Goal: Task Accomplishment & Management: Use online tool/utility

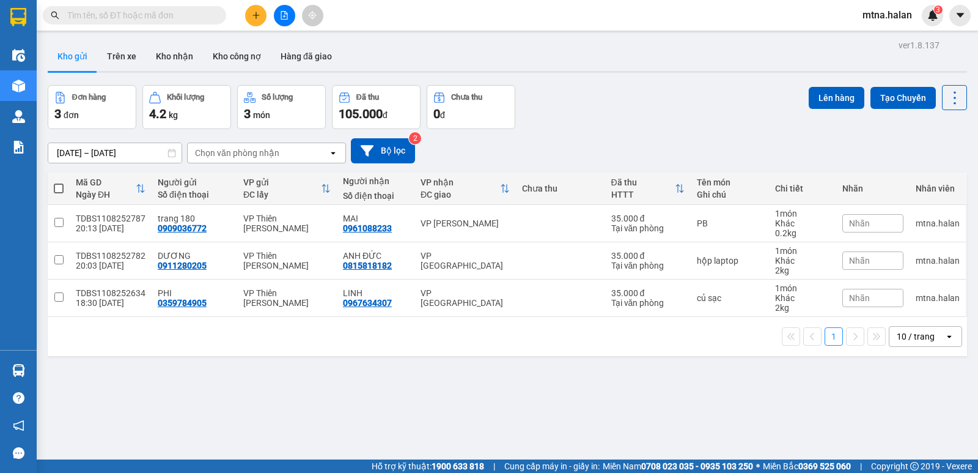
click at [54, 186] on span at bounding box center [59, 188] width 10 height 10
click at [59, 182] on input "checkbox" at bounding box center [59, 182] width 0 height 0
checkbox input "true"
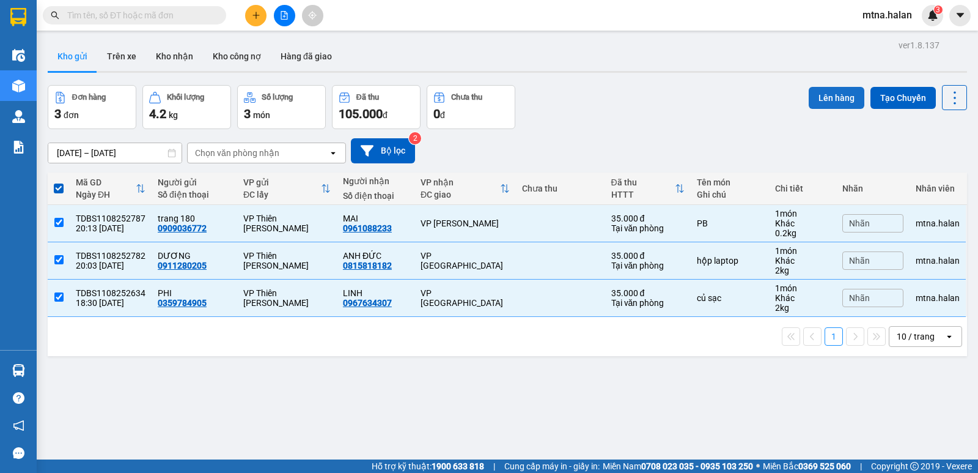
click at [837, 99] on button "Lên hàng" at bounding box center [837, 98] width 56 height 22
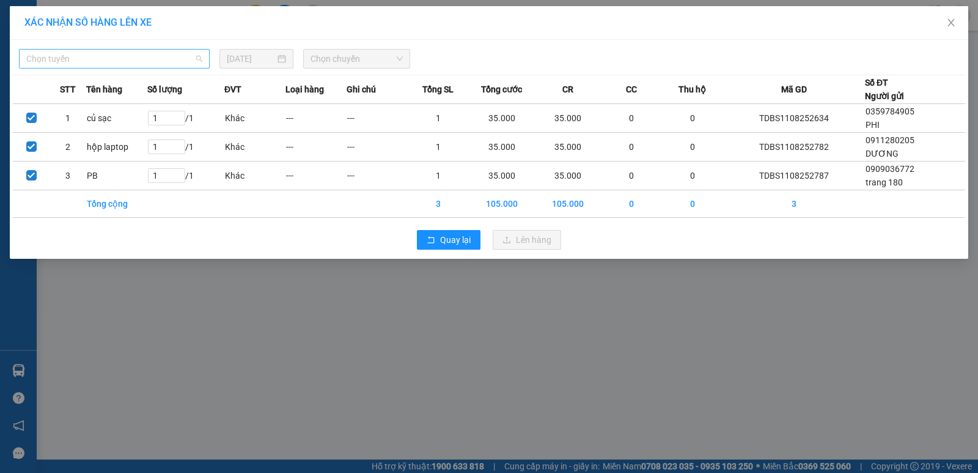
click at [131, 59] on span "Chọn tuyến" at bounding box center [114, 59] width 176 height 18
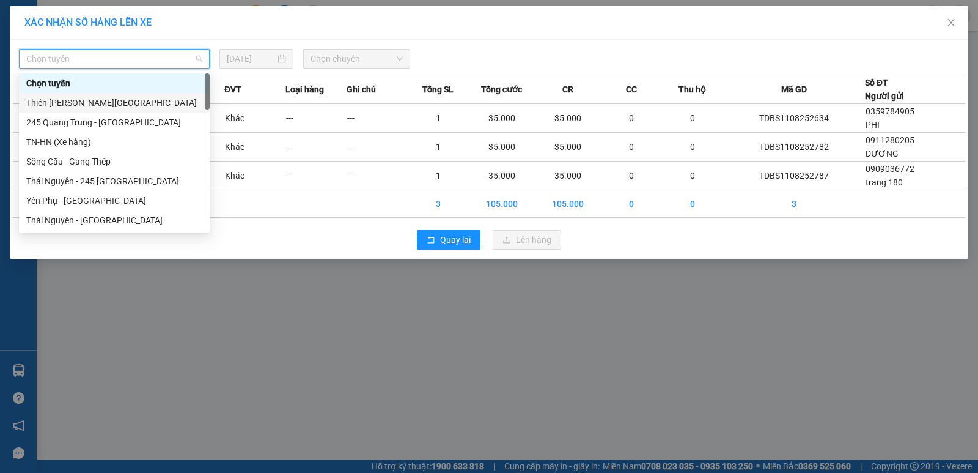
click at [109, 100] on div "Thiên Đường Bảo Sơn - Thái Nguyên" at bounding box center [114, 102] width 176 height 13
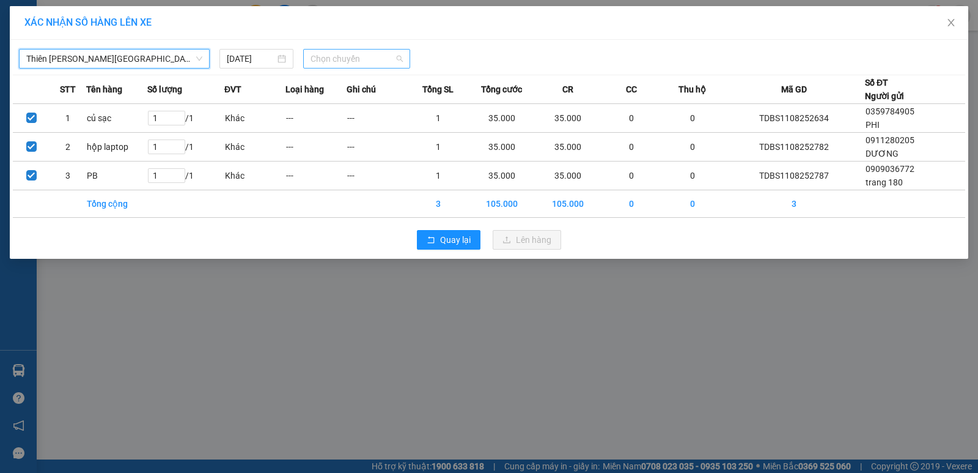
click at [373, 59] on span "Chọn chuyến" at bounding box center [357, 59] width 92 height 18
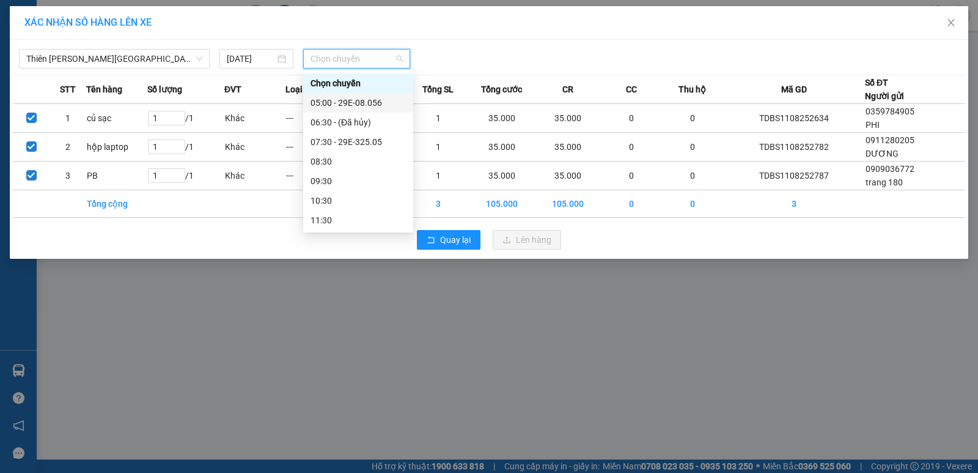
click at [367, 100] on div "05:00 - 29E-08.056" at bounding box center [358, 102] width 95 height 13
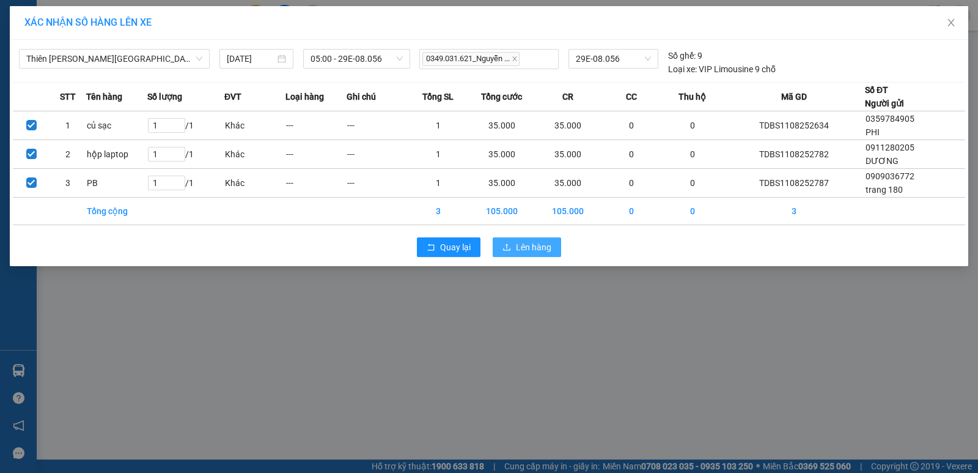
click at [537, 248] on span "Lên hàng" at bounding box center [533, 246] width 35 height 13
